Goal: Task Accomplishment & Management: Manage account settings

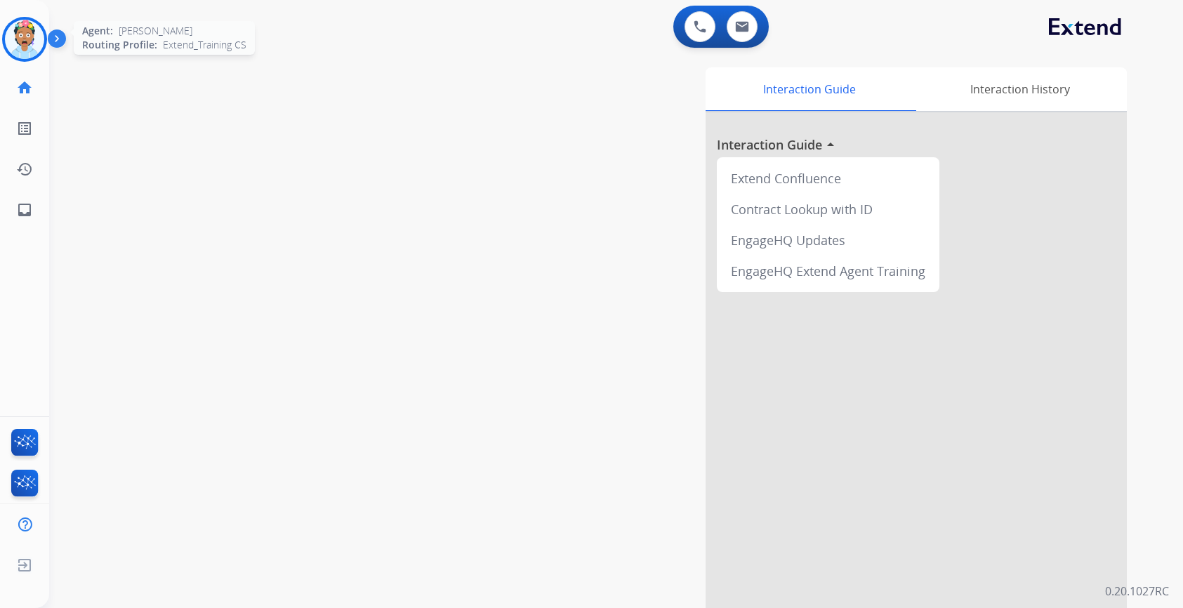
click at [32, 38] on img at bounding box center [24, 39] width 39 height 39
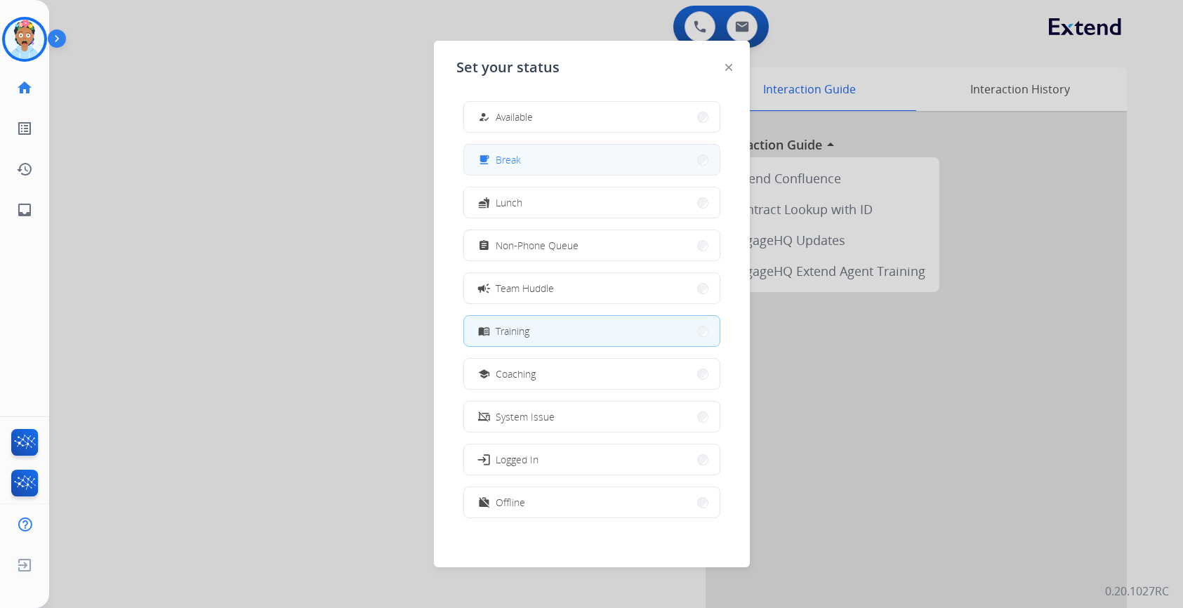
click at [496, 156] on div "free_breakfast Break" at bounding box center [498, 160] width 46 height 17
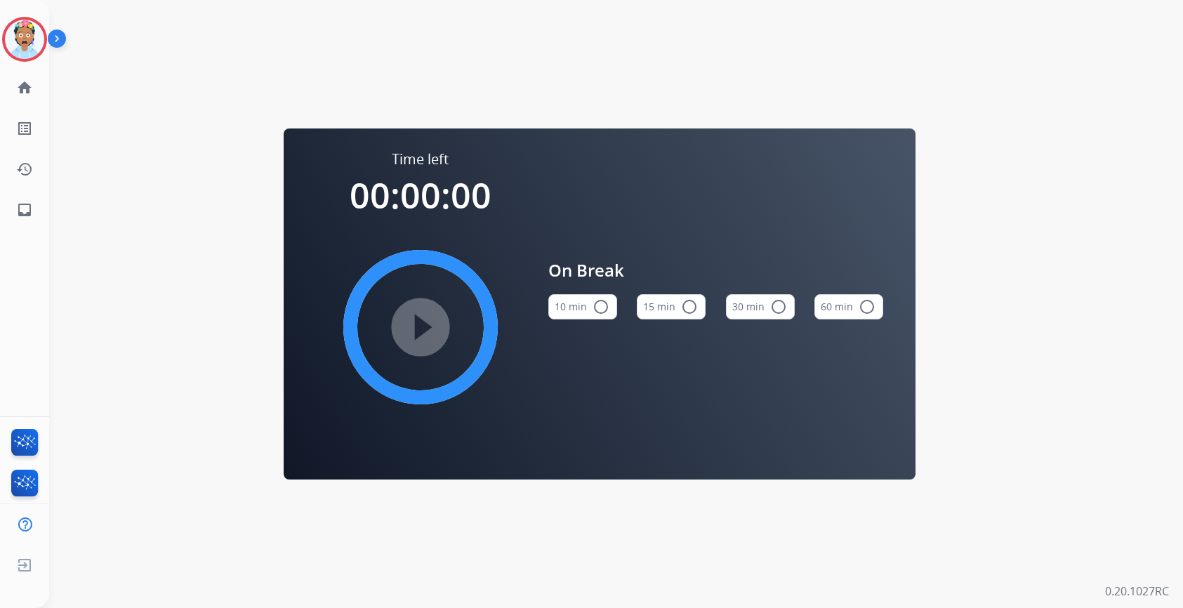
click at [686, 303] on mat-icon "radio_button_unchecked" at bounding box center [689, 306] width 17 height 17
click at [20, 35] on img at bounding box center [24, 39] width 39 height 39
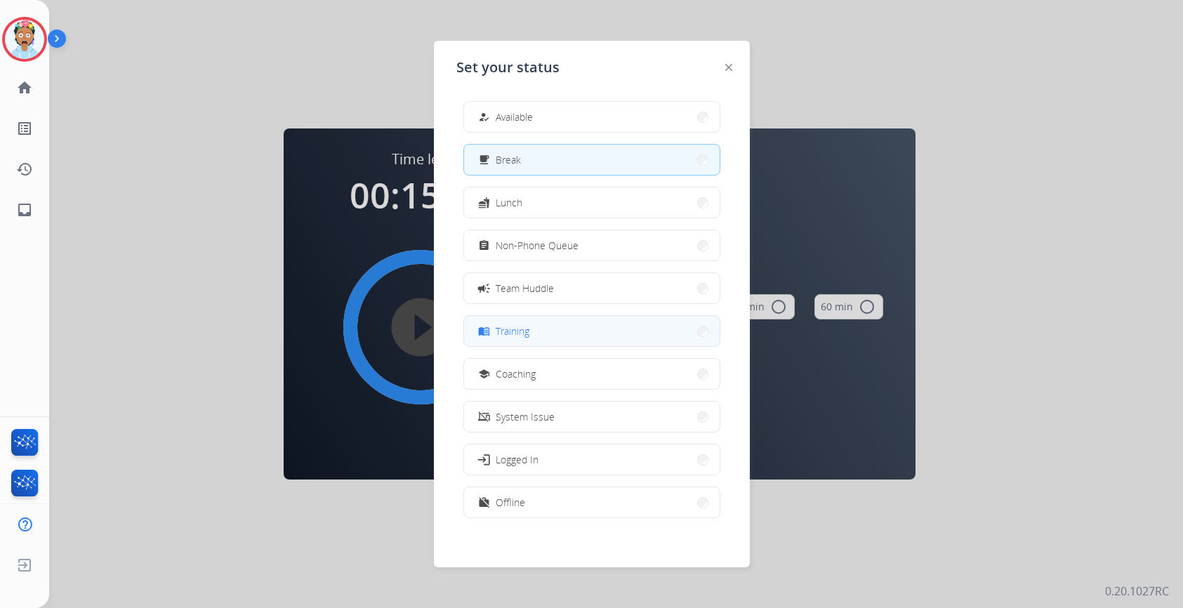
click at [529, 332] on span "Training" at bounding box center [513, 331] width 34 height 15
